Goal: Complete application form

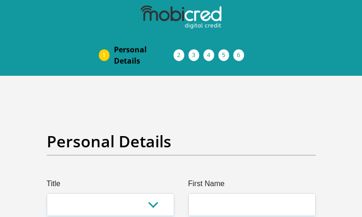
scroll to position [47, 0]
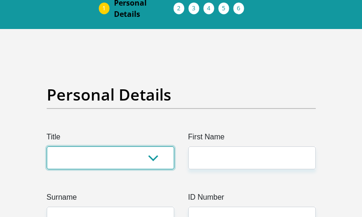
click at [114, 156] on select "Mr Ms Mrs Dr [PERSON_NAME]" at bounding box center [111, 157] width 128 height 23
select select "Ms"
click at [47, 146] on select "Mr Ms Mrs Dr [PERSON_NAME]" at bounding box center [111, 157] width 128 height 23
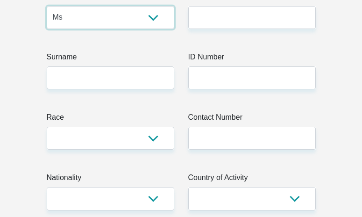
scroll to position [140, 0]
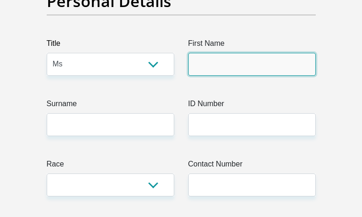
click at [241, 63] on input "First Name" at bounding box center [252, 64] width 128 height 23
type input "Innocentia"
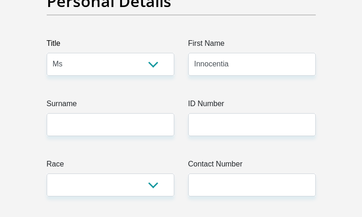
type input "Ndawo"
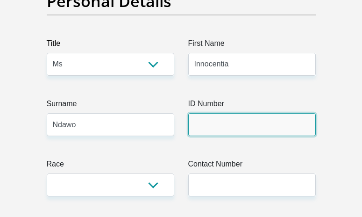
type input "8906100329085"
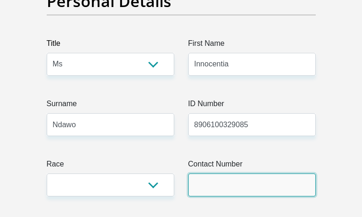
type input "812478217"
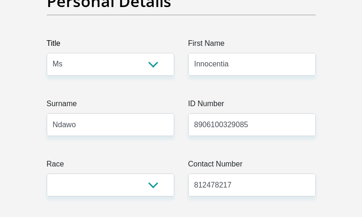
select select "GBR"
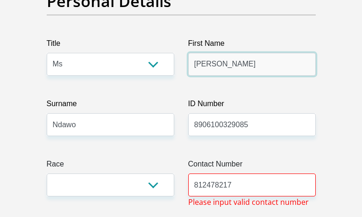
click at [246, 63] on input "[PERSON_NAME]" at bounding box center [252, 64] width 128 height 23
type input "J"
type input "Innocentia"
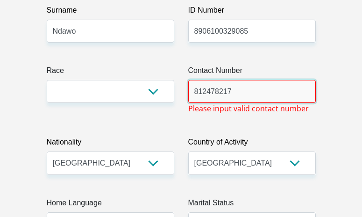
click at [193, 88] on input "812478217" at bounding box center [252, 91] width 128 height 23
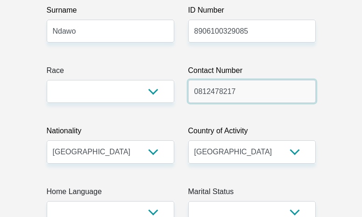
type input "0812478217"
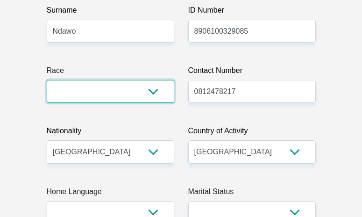
click at [78, 93] on select "Black Coloured Indian White Other" at bounding box center [111, 91] width 128 height 23
select select "1"
click at [47, 80] on select "Black Coloured Indian White Other" at bounding box center [111, 91] width 128 height 23
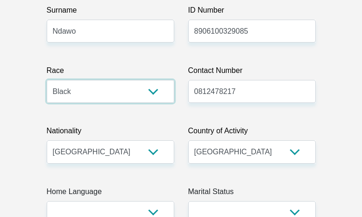
scroll to position [327, 0]
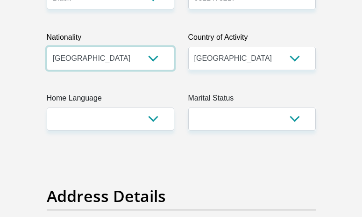
click at [124, 59] on select "[GEOGRAPHIC_DATA] [GEOGRAPHIC_DATA] [GEOGRAPHIC_DATA] [GEOGRAPHIC_DATA] [GEOGRA…" at bounding box center [111, 58] width 128 height 23
select select "ZAF"
click at [47, 47] on select "[GEOGRAPHIC_DATA] [GEOGRAPHIC_DATA] [GEOGRAPHIC_DATA] [GEOGRAPHIC_DATA] [GEOGRA…" at bounding box center [111, 58] width 128 height 23
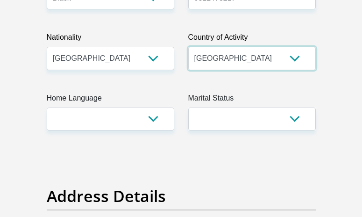
click at [248, 58] on select "[GEOGRAPHIC_DATA] [GEOGRAPHIC_DATA] [GEOGRAPHIC_DATA] [GEOGRAPHIC_DATA] [GEOGRA…" at bounding box center [252, 58] width 128 height 23
click at [245, 59] on select "[GEOGRAPHIC_DATA] [GEOGRAPHIC_DATA] [GEOGRAPHIC_DATA] [GEOGRAPHIC_DATA] [GEOGRA…" at bounding box center [252, 58] width 128 height 23
select select "ZAF"
click at [188, 47] on select "[GEOGRAPHIC_DATA] [GEOGRAPHIC_DATA] [GEOGRAPHIC_DATA] [GEOGRAPHIC_DATA] [GEOGRA…" at bounding box center [252, 58] width 128 height 23
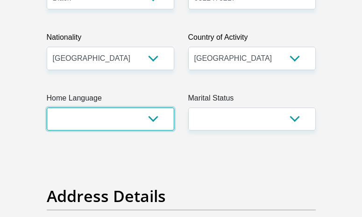
click at [149, 115] on select "Afrikaans English Sepedi South Ndebele Southern Sotho Swati Tsonga Tswana Venda…" at bounding box center [111, 118] width 128 height 23
select select "[DATE]"
click at [47, 107] on select "Afrikaans English Sepedi South Ndebele Southern Sotho Swati Tsonga Tswana Venda…" at bounding box center [111, 118] width 128 height 23
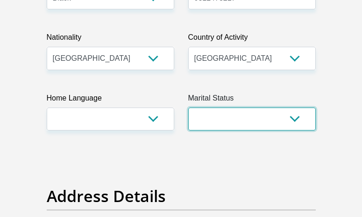
click at [264, 119] on select "Married ANC Single Divorced Widowed Married COP or Customary Law" at bounding box center [252, 118] width 128 height 23
select select "2"
click at [188, 107] on select "Married ANC Single Divorced Widowed Married COP or Customary Law" at bounding box center [252, 118] width 128 height 23
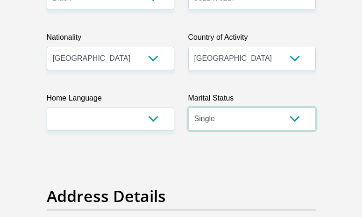
scroll to position [467, 0]
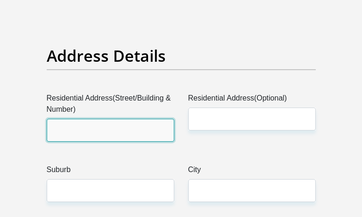
click at [118, 131] on input "Residential Address(Street/Building & Number)" at bounding box center [111, 130] width 128 height 23
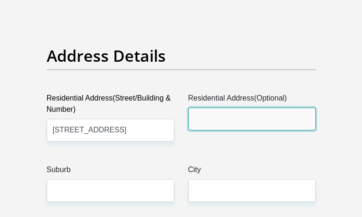
scroll to position [514, 0]
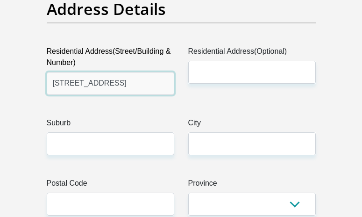
click at [140, 85] on input "[STREET_ADDRESS]" at bounding box center [111, 83] width 128 height 23
drag, startPoint x: 131, startPoint y: 84, endPoint x: 67, endPoint y: 83, distance: 63.5
click at [67, 83] on input "[STREET_ADDRESS]" at bounding box center [111, 83] width 128 height 23
type input "261"
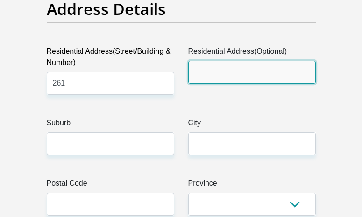
click at [233, 71] on input "Residential Address(Optional)" at bounding box center [252, 72] width 128 height 23
paste input "von [GEOGRAPHIC_DATA]"
type input "von [GEOGRAPHIC_DATA]"
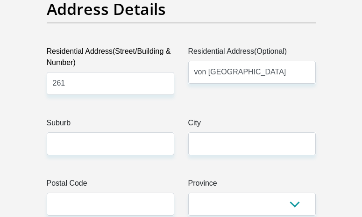
click at [92, 123] on label "Suburb" at bounding box center [111, 124] width 128 height 15
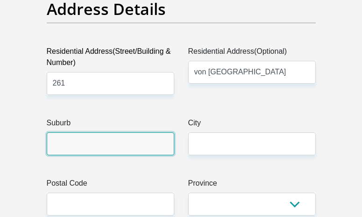
click at [92, 132] on input "Suburb" at bounding box center [111, 143] width 128 height 23
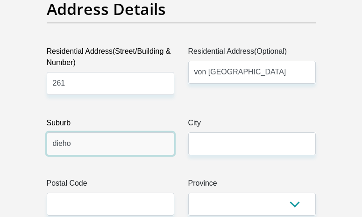
click at [64, 145] on input "dieho" at bounding box center [111, 143] width 128 height 23
type input "dieho"
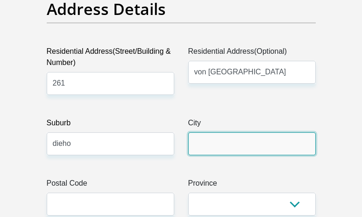
click at [236, 149] on input "City" at bounding box center [252, 143] width 128 height 23
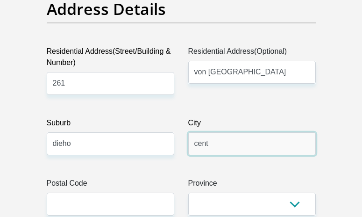
drag, startPoint x: 206, startPoint y: 145, endPoint x: 199, endPoint y: 149, distance: 7.9
click at [206, 145] on input "cent" at bounding box center [252, 143] width 128 height 23
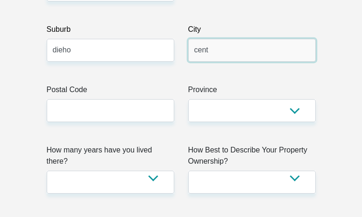
type input "cent"
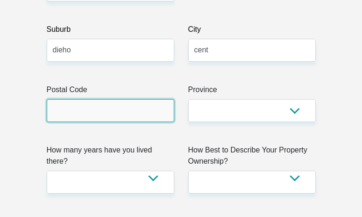
click at [111, 111] on input "Postal Code" at bounding box center [111, 110] width 128 height 23
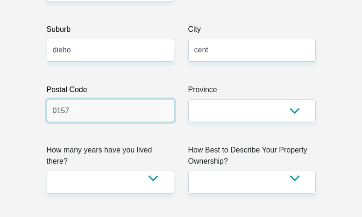
type input "0157"
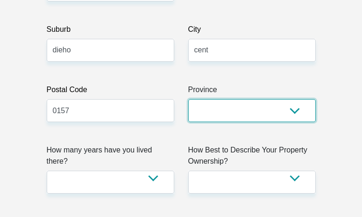
click at [235, 111] on select "Eastern Cape Free State [GEOGRAPHIC_DATA] [GEOGRAPHIC_DATA][DATE] [GEOGRAPHIC_D…" at bounding box center [252, 110] width 128 height 23
select select "Gauteng"
click at [188, 99] on select "Eastern Cape Free State [GEOGRAPHIC_DATA] [GEOGRAPHIC_DATA][DATE] [GEOGRAPHIC_D…" at bounding box center [252, 110] width 128 height 23
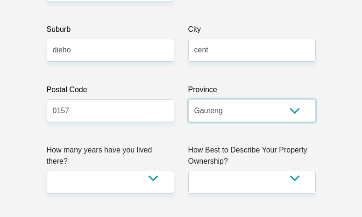
scroll to position [654, 0]
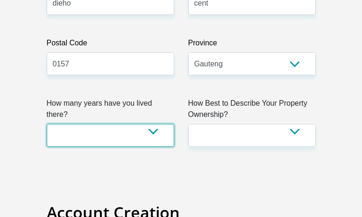
click at [143, 124] on select "less than 1 year 1-3 years 3-5 years 5+ years" at bounding box center [111, 135] width 128 height 23
click at [47, 124] on select "less than 1 year 1-3 years 3-5 years 5+ years" at bounding box center [111, 135] width 128 height 23
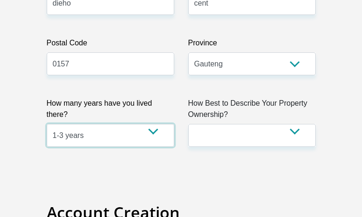
click at [149, 127] on select "less than 1 year 1-3 years 3-5 years 5+ years" at bounding box center [111, 135] width 128 height 23
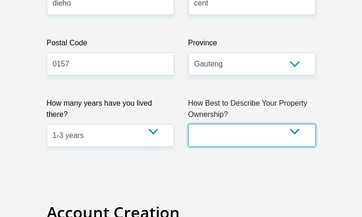
click at [211, 124] on select "Owned Rented Family Owned Company Dwelling" at bounding box center [252, 135] width 128 height 23
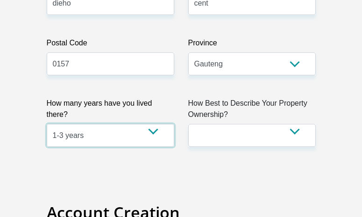
click at [142, 124] on select "less than 1 year 1-3 years 3-5 years 5+ years" at bounding box center [111, 135] width 128 height 23
select select "4"
click at [47, 124] on select "less than 1 year 1-3 years 3-5 years 5+ years" at bounding box center [111, 135] width 128 height 23
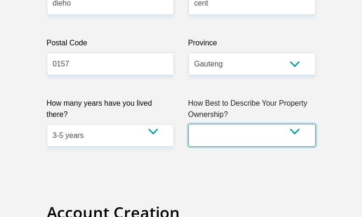
click at [229, 131] on select "Owned Rented Family Owned Company Dwelling" at bounding box center [252, 135] width 128 height 23
select select "Rented"
click at [188, 124] on select "Owned Rented Family Owned Company Dwelling" at bounding box center [252, 135] width 128 height 23
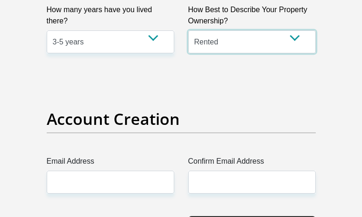
scroll to position [841, 0]
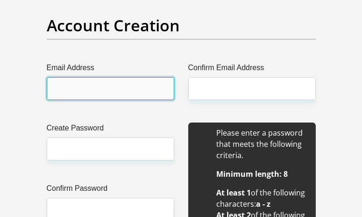
click at [96, 91] on input "Email Address" at bounding box center [111, 88] width 128 height 23
type input "[EMAIL_ADDRESS][DOMAIN_NAME]"
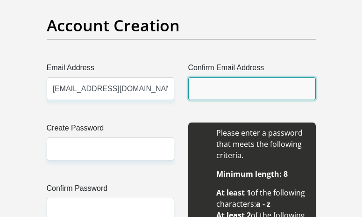
type input "[EMAIL_ADDRESS][DOMAIN_NAME]"
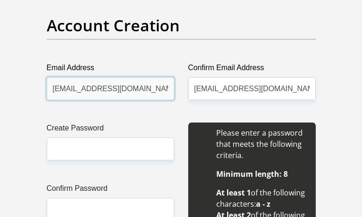
scroll to position [934, 0]
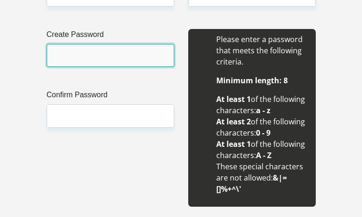
click at [107, 55] on input "Create Password" at bounding box center [111, 55] width 128 height 23
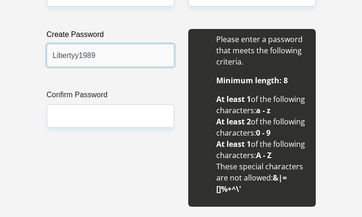
type input "Libertyy1989"
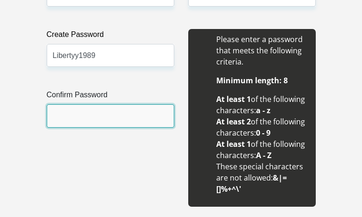
click at [114, 116] on input "Confirm Password" at bounding box center [111, 115] width 128 height 23
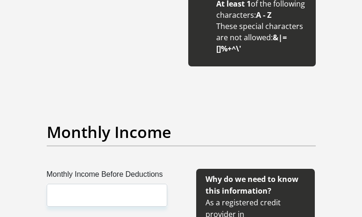
scroll to position [1168, 0]
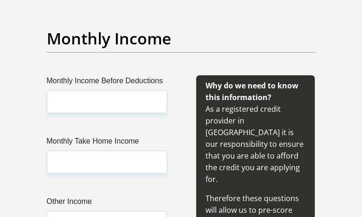
type input "Libertyy1989"
click at [108, 85] on label "Monthly Income Before Deductions" at bounding box center [107, 82] width 121 height 15
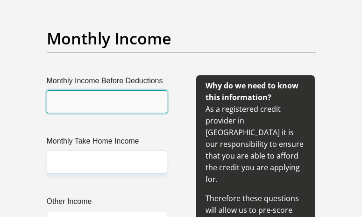
click at [108, 90] on input "Monthly Income Before Deductions" at bounding box center [107, 101] width 121 height 23
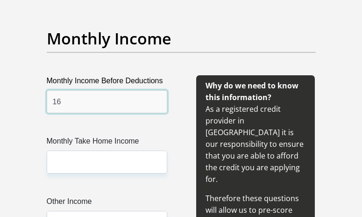
type input "1"
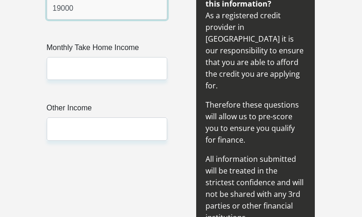
type input "19000"
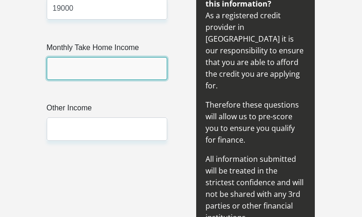
click at [109, 73] on input "Monthly Take Home Income" at bounding box center [107, 68] width 121 height 23
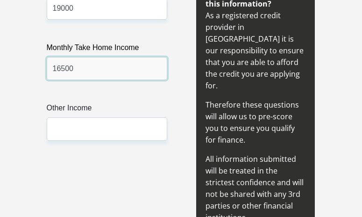
type input "16500"
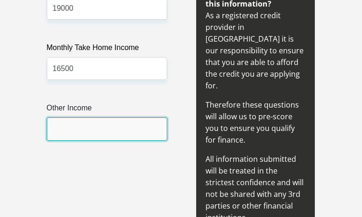
click at [101, 129] on input "Other Income" at bounding box center [107, 128] width 121 height 23
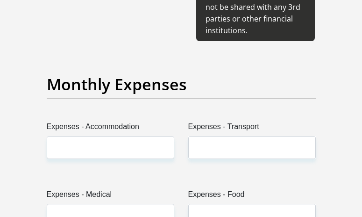
scroll to position [1495, 0]
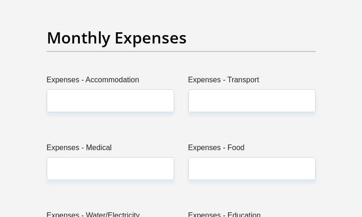
type input "550"
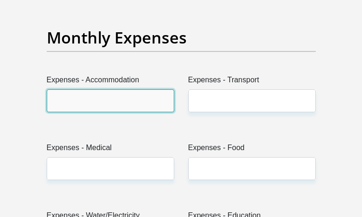
click at [117, 89] on input "Expenses - Accommodation" at bounding box center [111, 100] width 128 height 23
type input "6800"
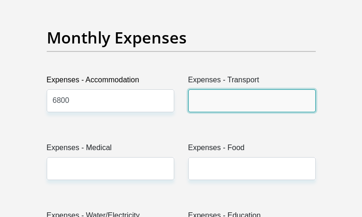
click at [238, 89] on input "Expenses - Transport" at bounding box center [252, 100] width 128 height 23
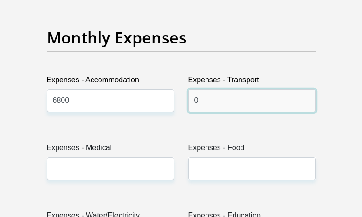
type input "0"
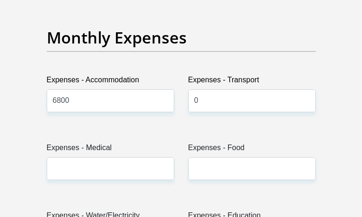
click at [101, 142] on label "Expenses - Medical" at bounding box center [111, 149] width 128 height 15
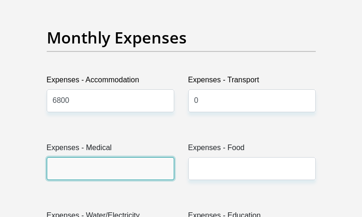
click at [101, 157] on input "Expenses - Medical" at bounding box center [111, 168] width 128 height 23
click at [98, 157] on input "Expenses - Medical" at bounding box center [111, 168] width 128 height 23
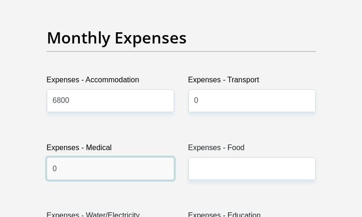
scroll to position [1541, 0]
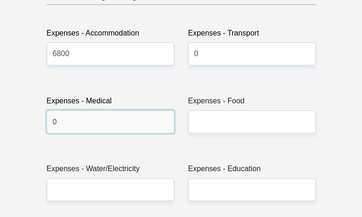
type input "0"
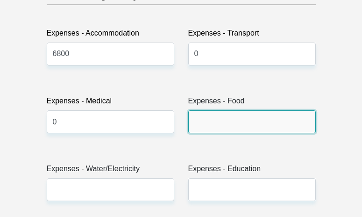
click at [223, 110] on input "Expenses - Food" at bounding box center [252, 121] width 128 height 23
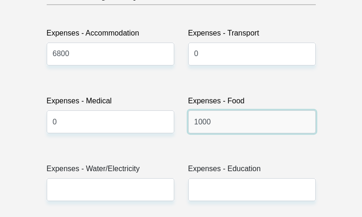
scroll to position [1635, 0]
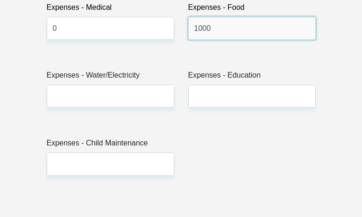
type input "1000"
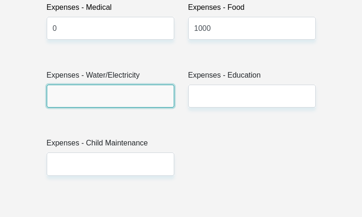
click at [111, 85] on input "Expenses - Water/Electricity" at bounding box center [111, 96] width 128 height 23
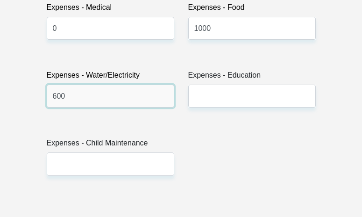
type input "600"
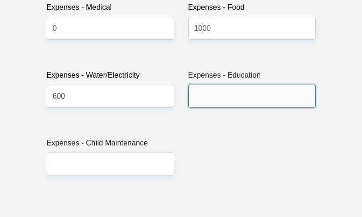
click at [254, 85] on input "Expenses - Education" at bounding box center [252, 96] width 128 height 23
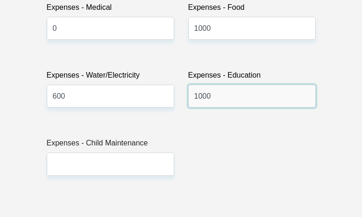
scroll to position [1728, 0]
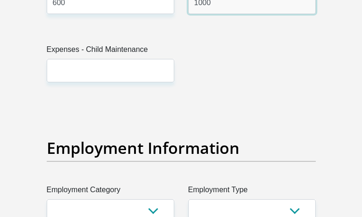
type input "1000"
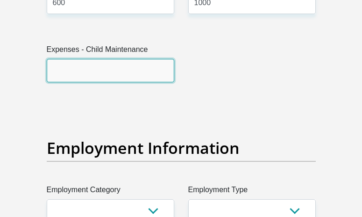
click at [122, 59] on input "Expenses - Child Maintenance" at bounding box center [111, 70] width 128 height 23
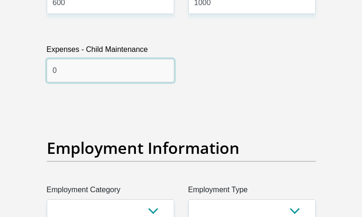
scroll to position [1822, 0]
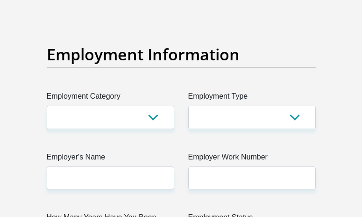
type input "0"
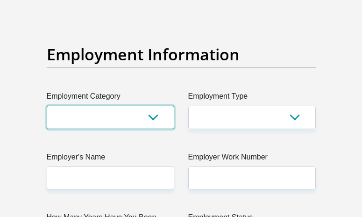
click at [143, 106] on select "AGRICULTURE ALCOHOL & TOBACCO CONSTRUCTION MATERIALS METALLURGY EQUIPMENT FOR R…" at bounding box center [111, 117] width 128 height 23
select select "17"
click at [47, 106] on select "AGRICULTURE ALCOHOL & TOBACCO CONSTRUCTION MATERIALS METALLURGY EQUIPMENT FOR R…" at bounding box center [111, 117] width 128 height 23
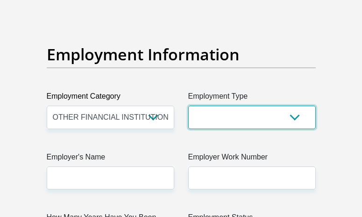
click at [229, 106] on select "College/Lecturer Craft Seller Creative Driver Executive Farmer Forces - Non Com…" at bounding box center [252, 117] width 128 height 23
select select "Office Staff/Clerk"
click at [188, 106] on select "College/Lecturer Craft Seller Creative Driver Executive Farmer Forces - Non Com…" at bounding box center [252, 117] width 128 height 23
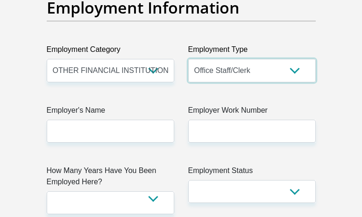
scroll to position [1915, 0]
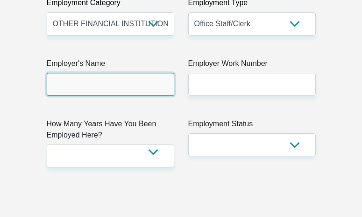
click at [128, 73] on input "Employer's Name" at bounding box center [111, 84] width 128 height 23
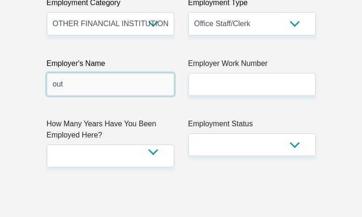
click at [139, 73] on input "out" at bounding box center [111, 84] width 128 height 23
click at [130, 73] on input "out" at bounding box center [111, 84] width 128 height 23
type input "Outsurance"
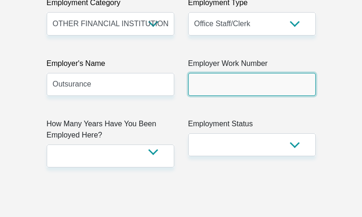
type input "812378219"
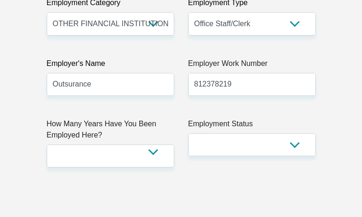
type input "[PERSON_NAME]"
type input "Ngwenya"
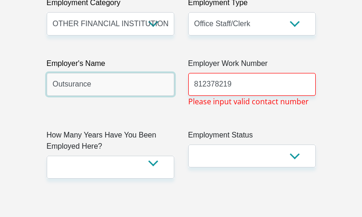
type input "ConstructionIndustry"
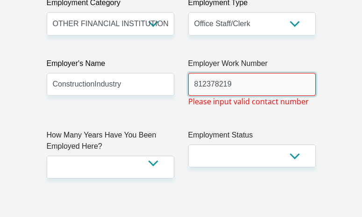
click at [240, 73] on input "812378219" at bounding box center [252, 84] width 128 height 23
type input "8"
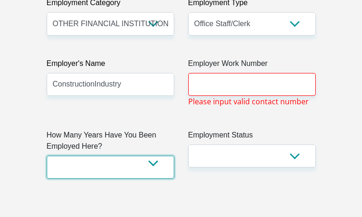
click at [153, 156] on select "less than 1 year 1-3 years 3-5 years 5+ years" at bounding box center [111, 167] width 128 height 23
select select "60"
click at [47, 156] on select "less than 1 year 1-3 years 3-5 years 5+ years" at bounding box center [111, 167] width 128 height 23
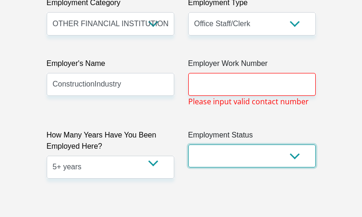
click at [250, 144] on select "Permanent/Full-time Part-time/Casual [DEMOGRAPHIC_DATA] Worker Self-Employed Ho…" at bounding box center [252, 155] width 128 height 23
select select "1"
click at [188, 144] on select "Permanent/Full-time Part-time/Casual [DEMOGRAPHIC_DATA] Worker Self-Employed Ho…" at bounding box center [252, 155] width 128 height 23
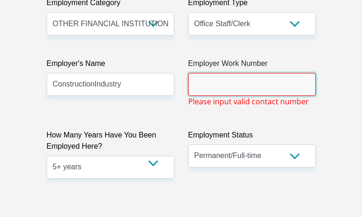
click at [233, 73] on input "Employer Work Number" at bounding box center [252, 84] width 128 height 23
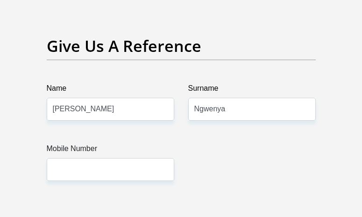
scroll to position [2149, 0]
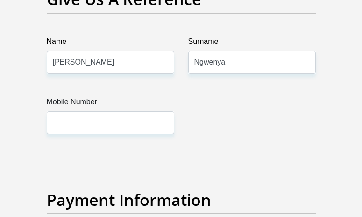
type input "0860060000"
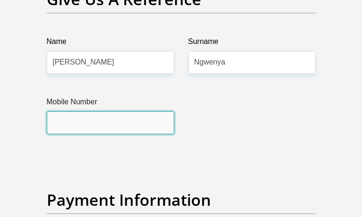
click at [103, 111] on input "Mobile Number" at bounding box center [111, 122] width 128 height 23
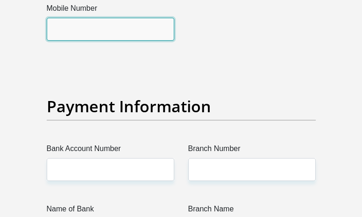
scroll to position [2289, 0]
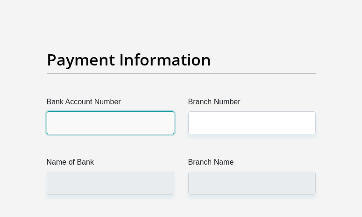
click at [106, 111] on input "Bank Account Number" at bounding box center [111, 122] width 128 height 23
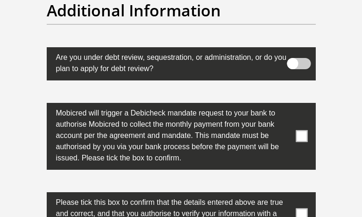
scroll to position [3130, 0]
